Goal: Task Accomplishment & Management: Use online tool/utility

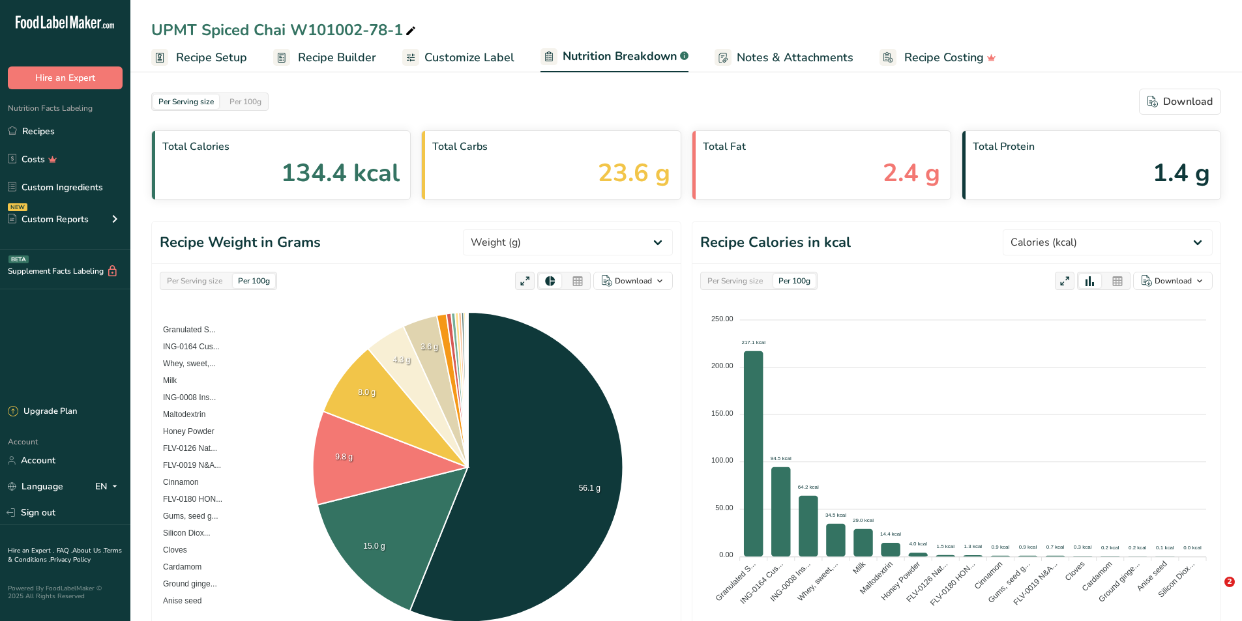
select select "Calories"
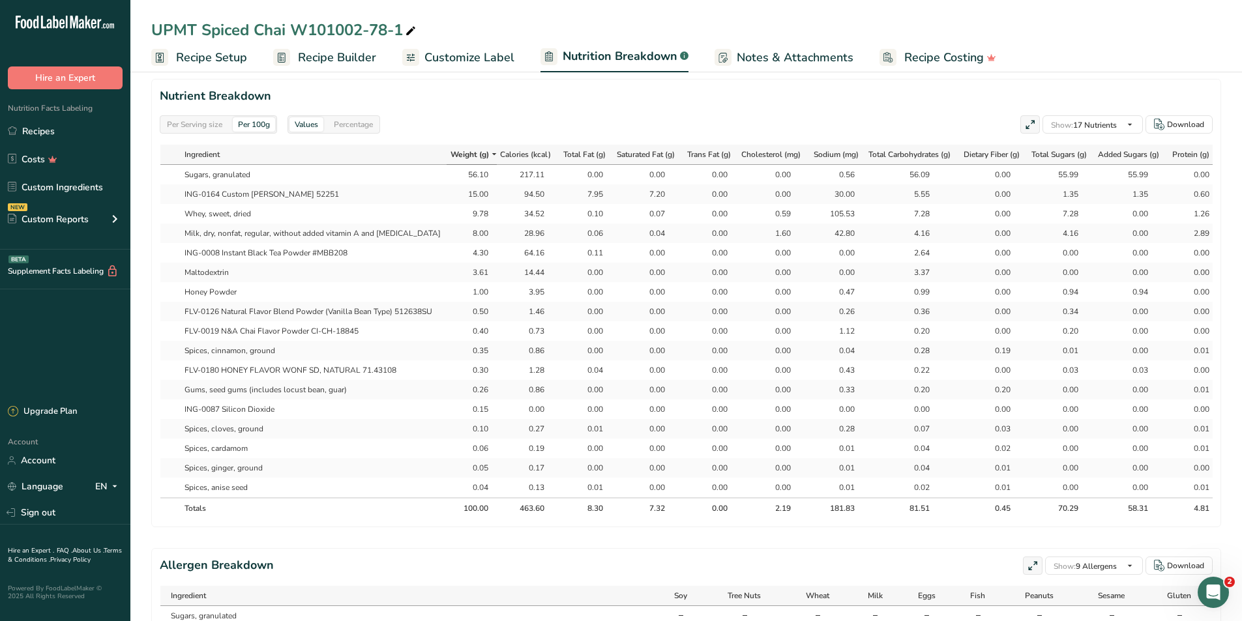
scroll to position [0, 315]
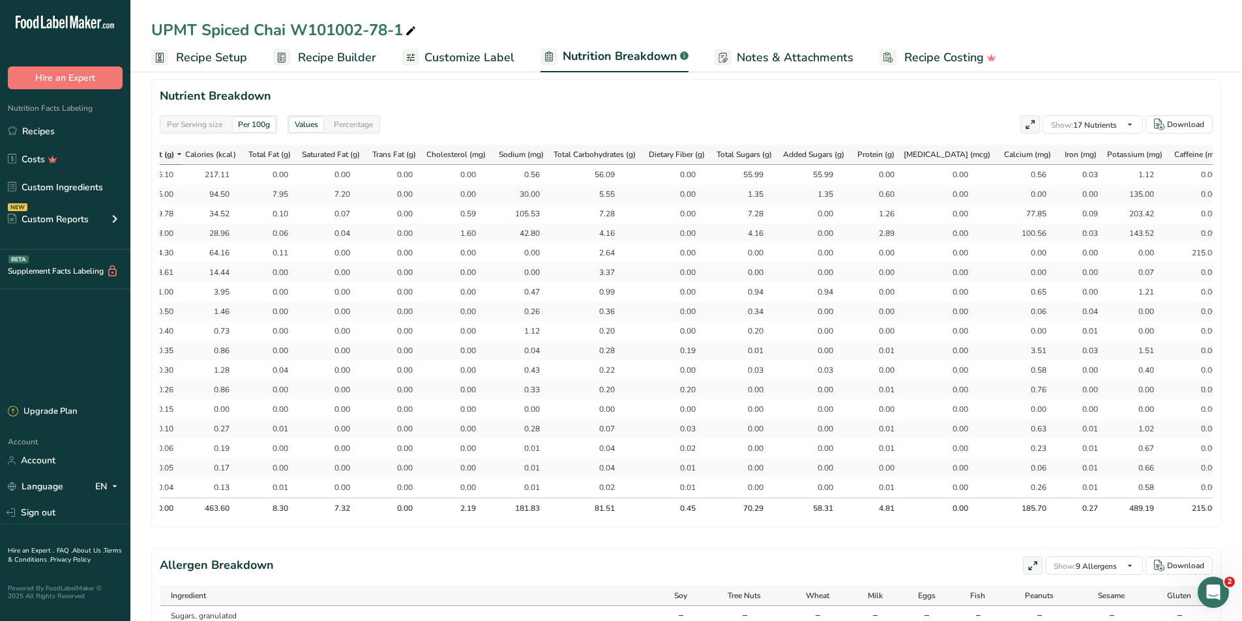
click at [229, 67] on link "Recipe Setup" at bounding box center [199, 57] width 96 height 29
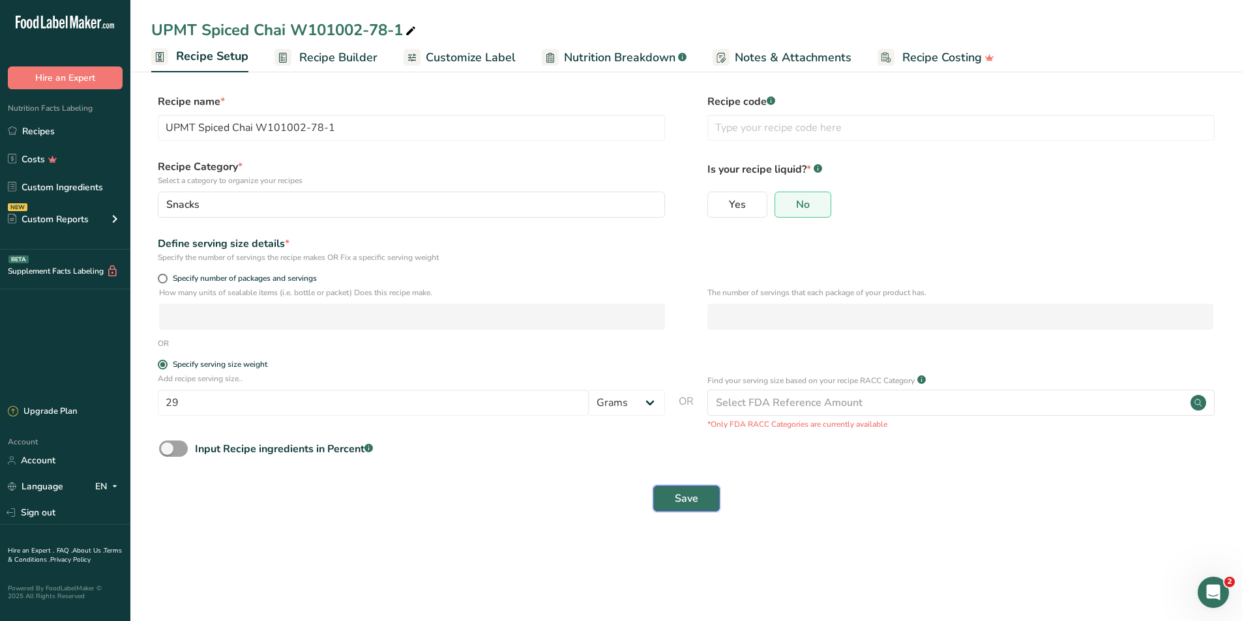
click at [695, 494] on span "Save" at bounding box center [686, 499] width 23 height 16
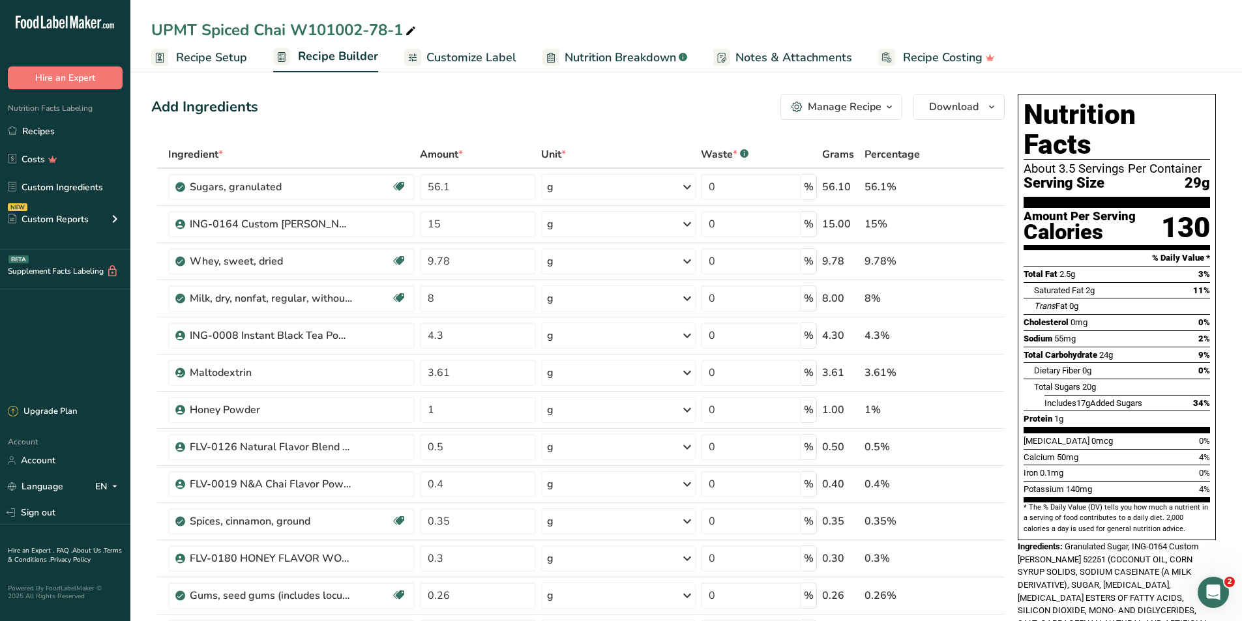
click at [200, 50] on span "Recipe Setup" at bounding box center [211, 58] width 71 height 18
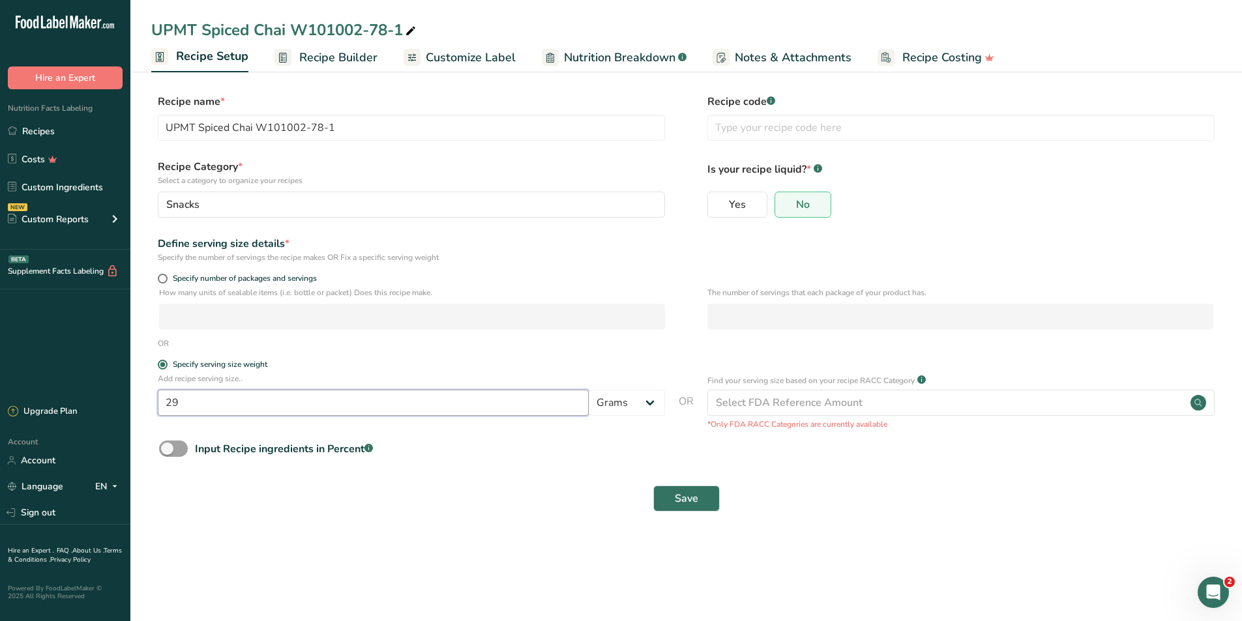
drag, startPoint x: 250, startPoint y: 407, endPoint x: 167, endPoint y: 405, distance: 82.8
click at [167, 405] on input "29" at bounding box center [373, 403] width 431 height 26
type input "40"
click at [670, 495] on button "Save" at bounding box center [686, 499] width 67 height 26
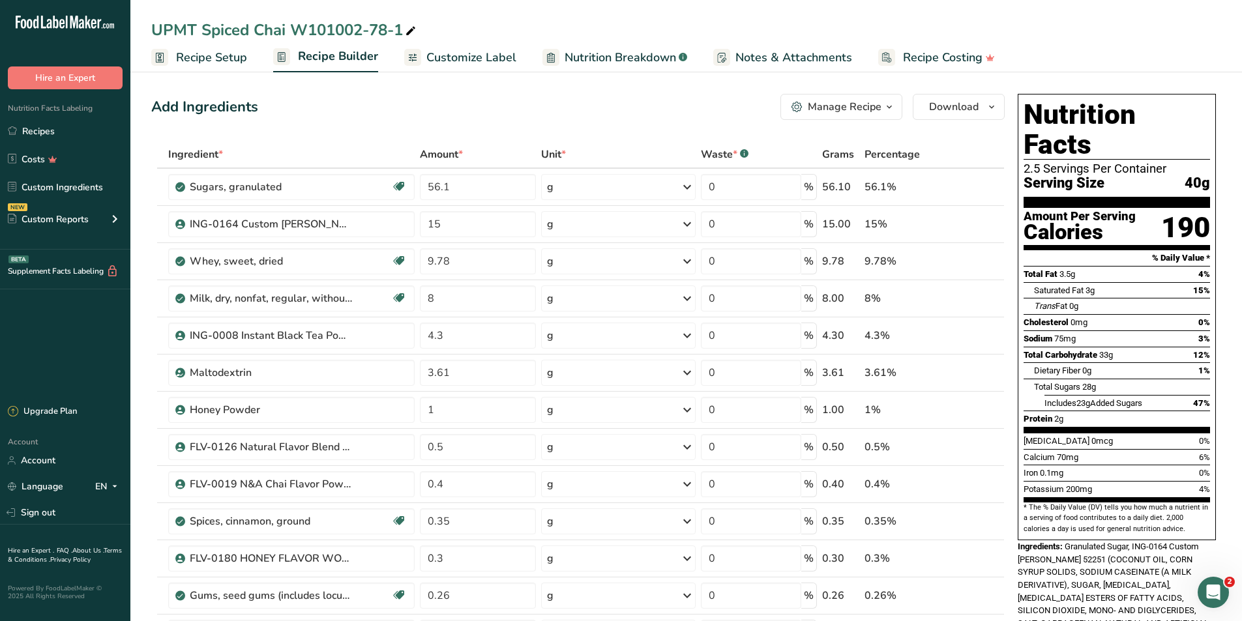
click at [464, 55] on span "Customize Label" at bounding box center [471, 58] width 90 height 18
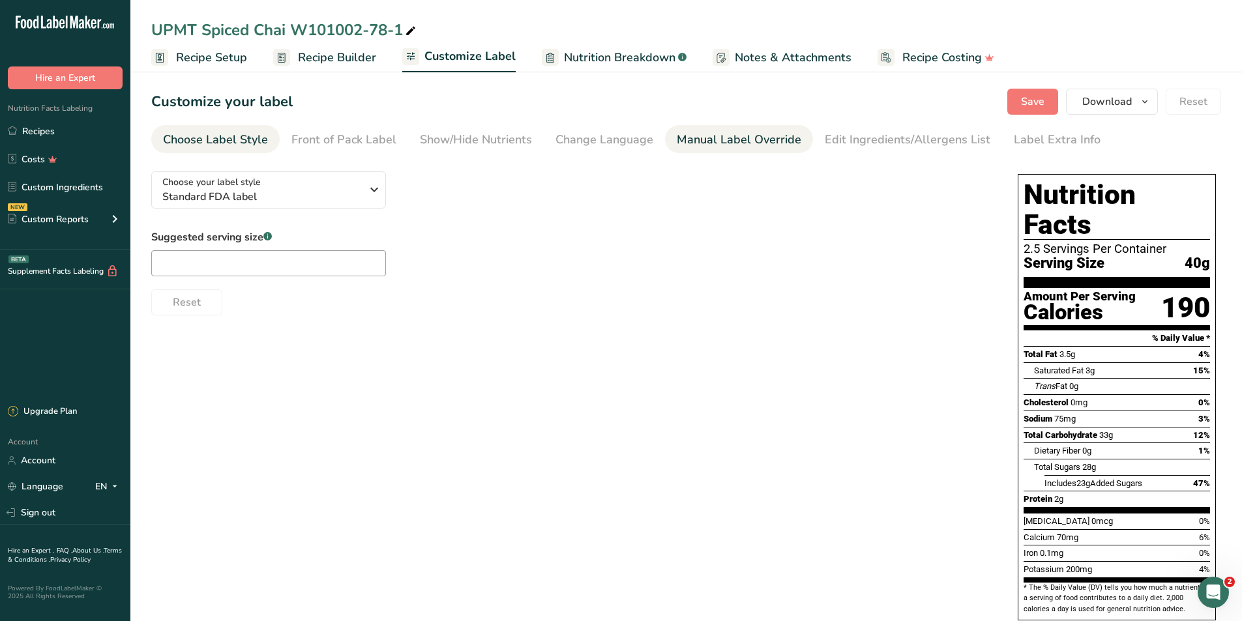
click at [722, 139] on div "Manual Label Override" at bounding box center [739, 140] width 125 height 18
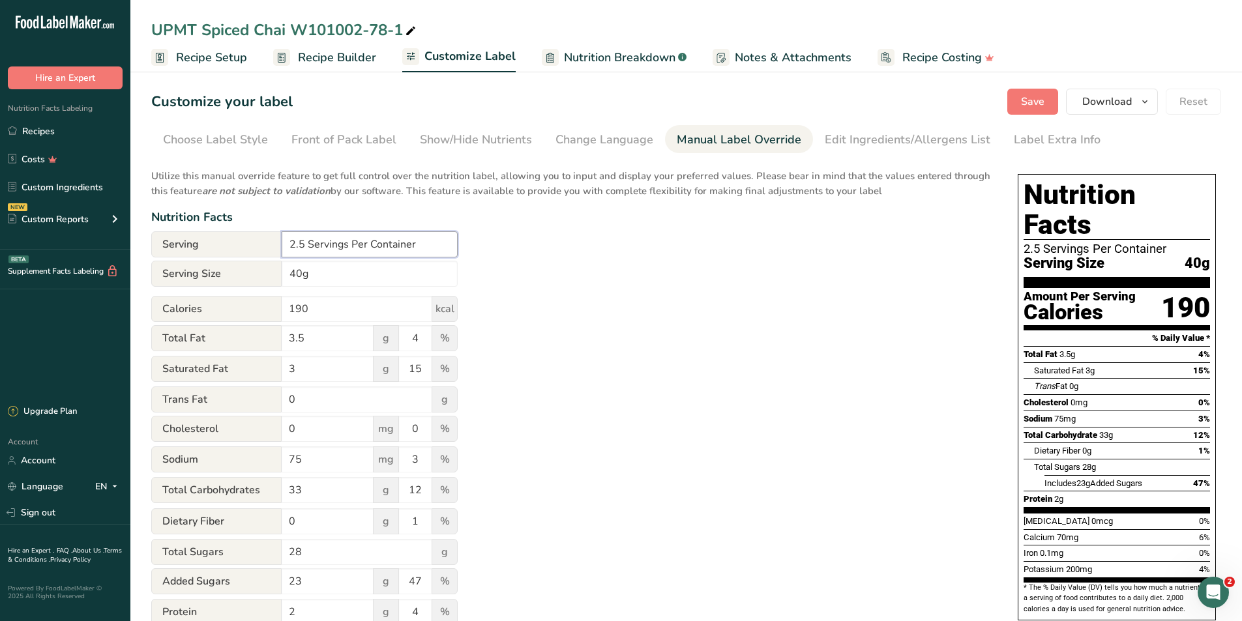
drag, startPoint x: 304, startPoint y: 248, endPoint x: 283, endPoint y: 241, distance: 22.5
click at [283, 244] on input "2.5 Servings Per Container" at bounding box center [370, 244] width 176 height 26
type input "About 34 Servings Per Container"
click at [292, 280] on input "40g" at bounding box center [370, 274] width 176 height 26
type input "1/4 Cup (40g)"
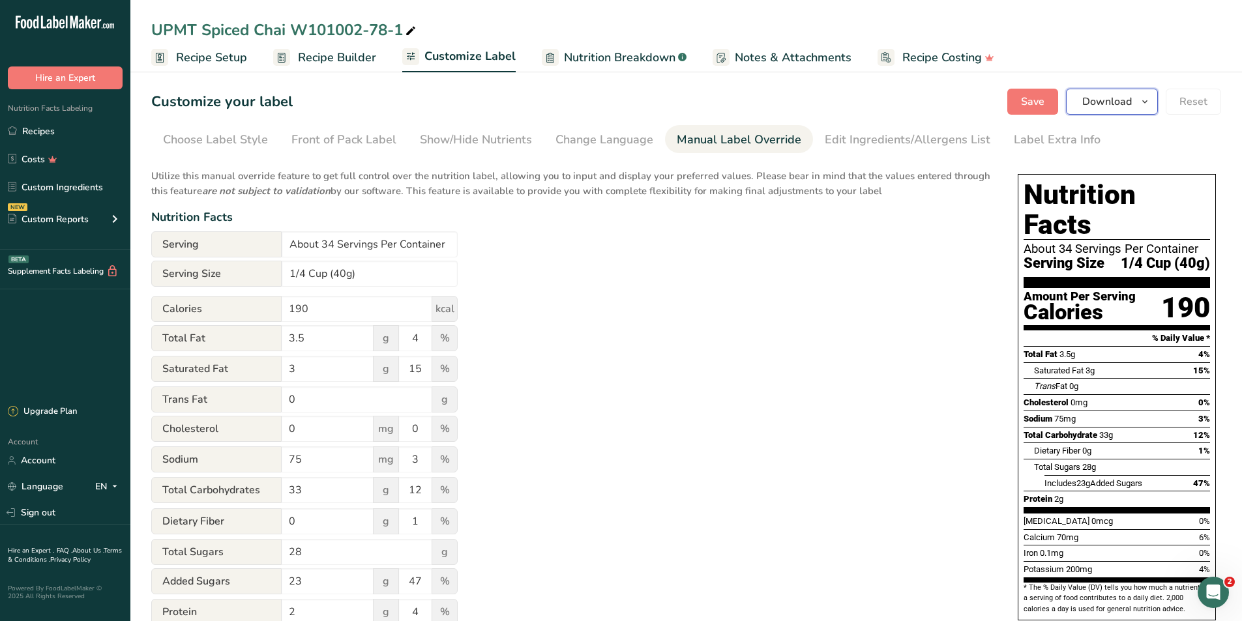
click at [1101, 96] on span "Download" at bounding box center [1107, 102] width 50 height 16
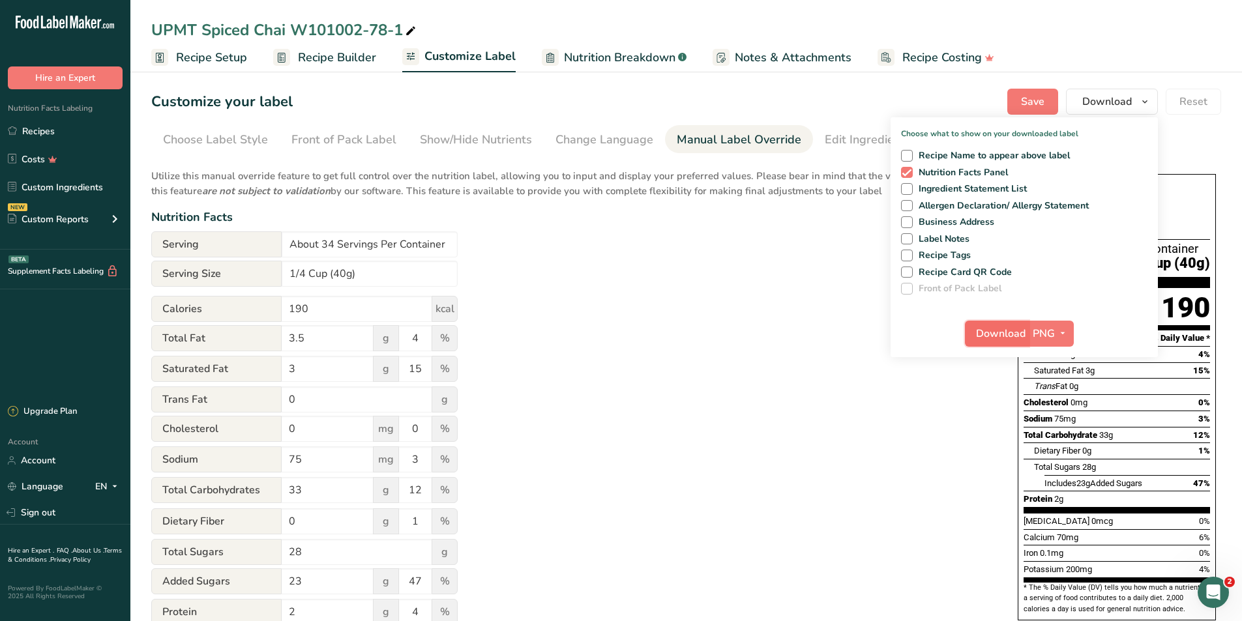
click at [1010, 340] on span "Download" at bounding box center [1001, 334] width 50 height 16
click at [40, 128] on link "Recipes" at bounding box center [65, 131] width 130 height 25
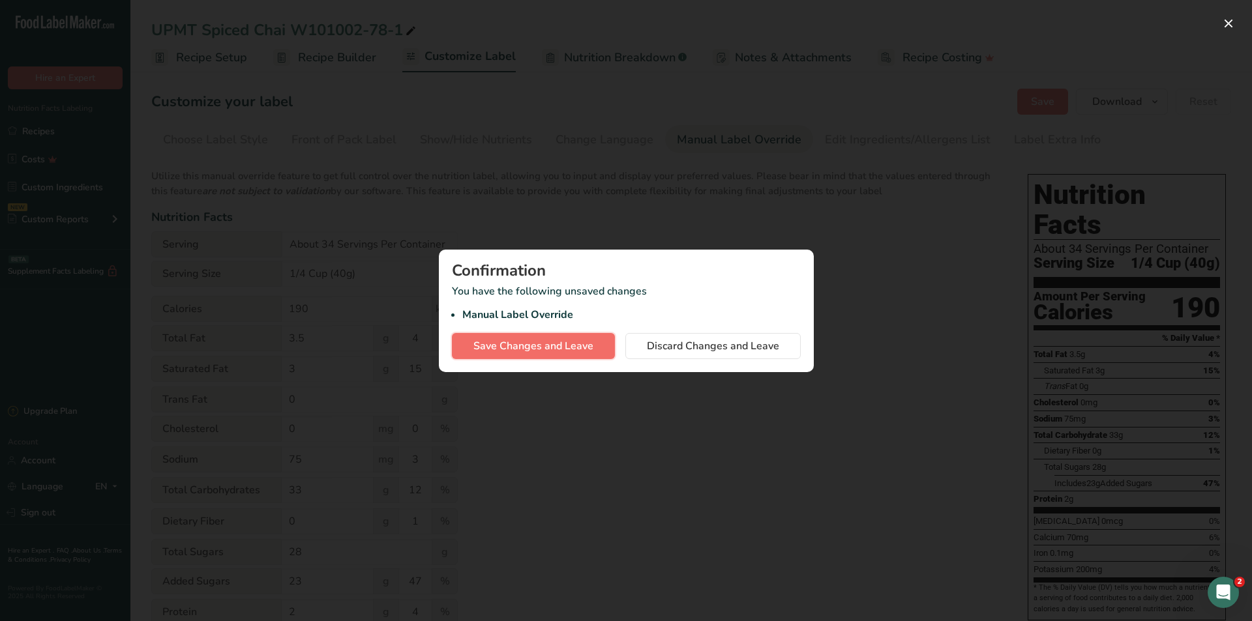
click at [504, 351] on span "Save Changes and Leave" at bounding box center [533, 346] width 120 height 16
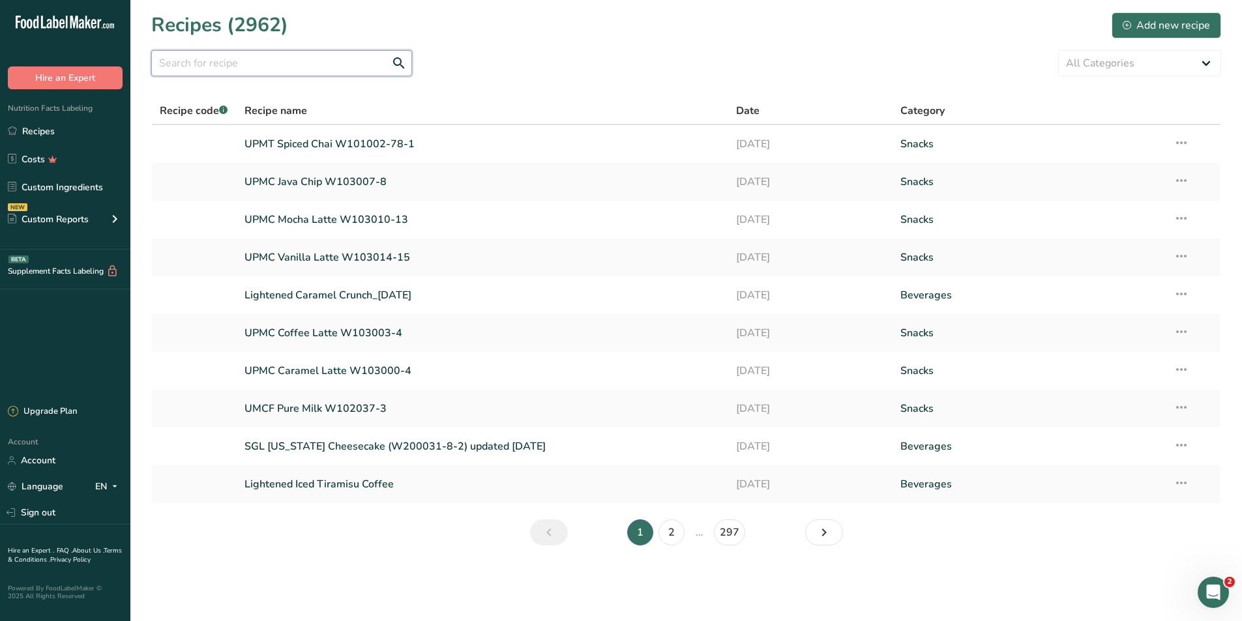
drag, startPoint x: 231, startPoint y: 58, endPoint x: 244, endPoint y: 58, distance: 12.4
click at [238, 58] on input "text" at bounding box center [281, 63] width 261 height 26
type input "matcha"
